Goal: Check status: Check status

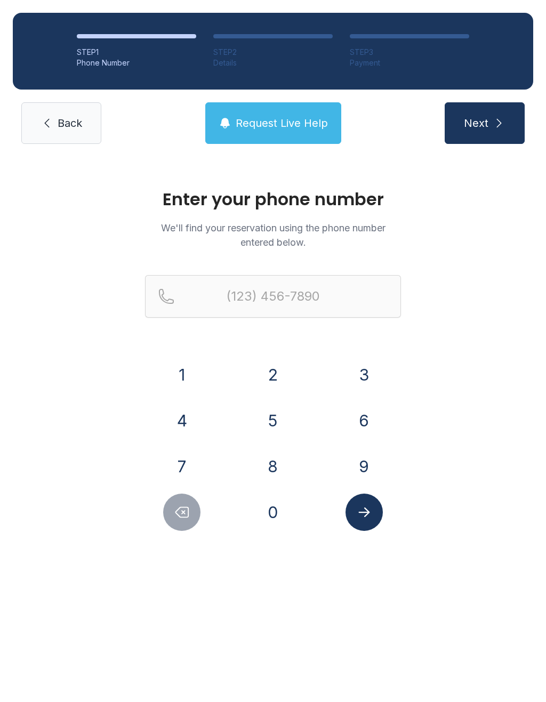
click at [370, 427] on button "6" at bounding box center [363, 420] width 37 height 37
click at [179, 367] on button "1" at bounding box center [181, 374] width 37 height 37
click at [273, 413] on button "5" at bounding box center [272, 420] width 37 height 37
click at [185, 415] on button "4" at bounding box center [181, 420] width 37 height 37
click at [362, 458] on button "9" at bounding box center [363, 466] width 37 height 37
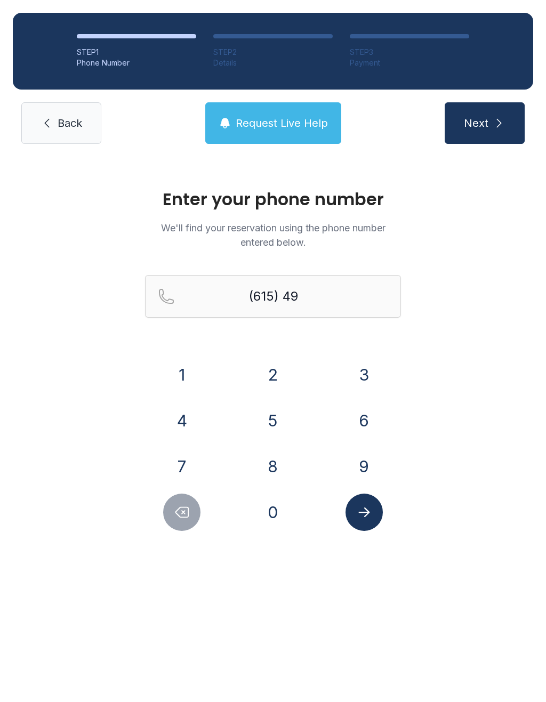
click at [179, 367] on button "1" at bounding box center [181, 374] width 37 height 37
click at [358, 380] on button "3" at bounding box center [363, 374] width 37 height 37
click at [270, 366] on button "2" at bounding box center [272, 374] width 37 height 37
click at [364, 412] on button "6" at bounding box center [363, 420] width 37 height 37
click at [188, 408] on button "4" at bounding box center [181, 420] width 37 height 37
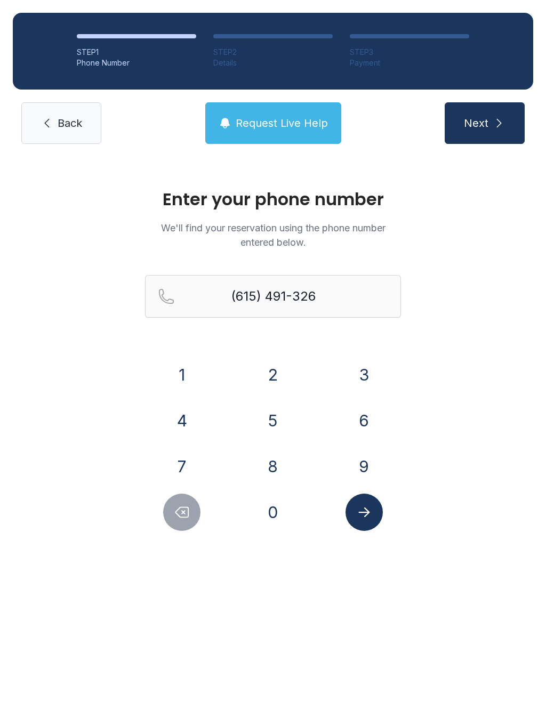
type input "[PHONE_NUMBER]"
click at [364, 504] on icon "Submit lookup form" at bounding box center [364, 512] width 16 height 16
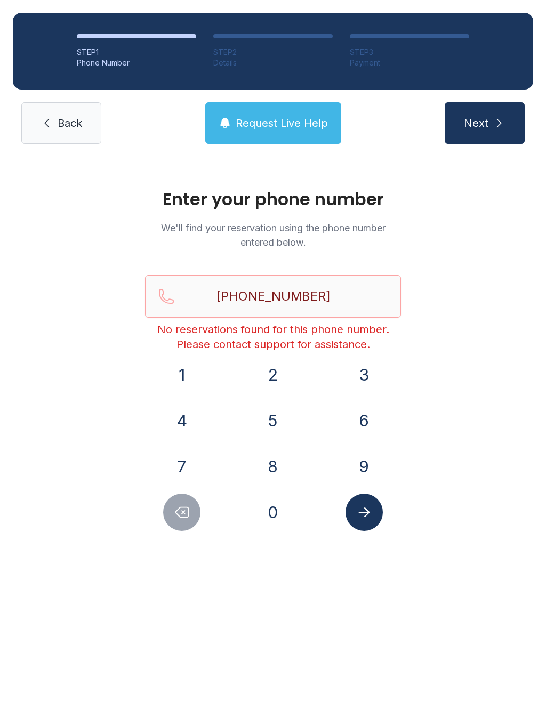
click at [65, 117] on span "Back" at bounding box center [70, 123] width 25 height 15
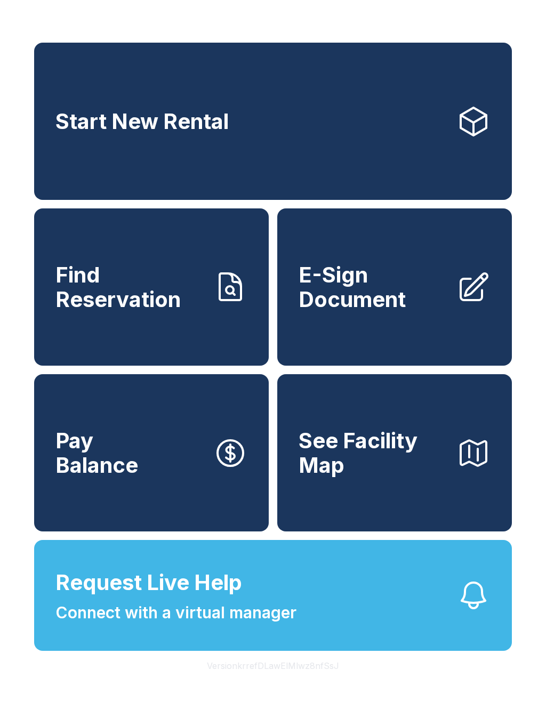
click at [339, 625] on button "Request Live Help Connect with a virtual manager" at bounding box center [272, 595] width 477 height 111
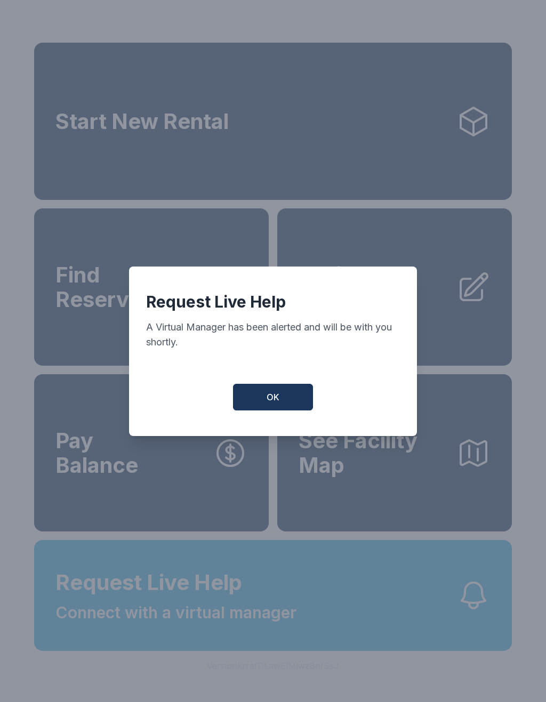
click at [280, 391] on button "OK" at bounding box center [273, 397] width 80 height 27
